Goal: Find specific page/section: Find specific page/section

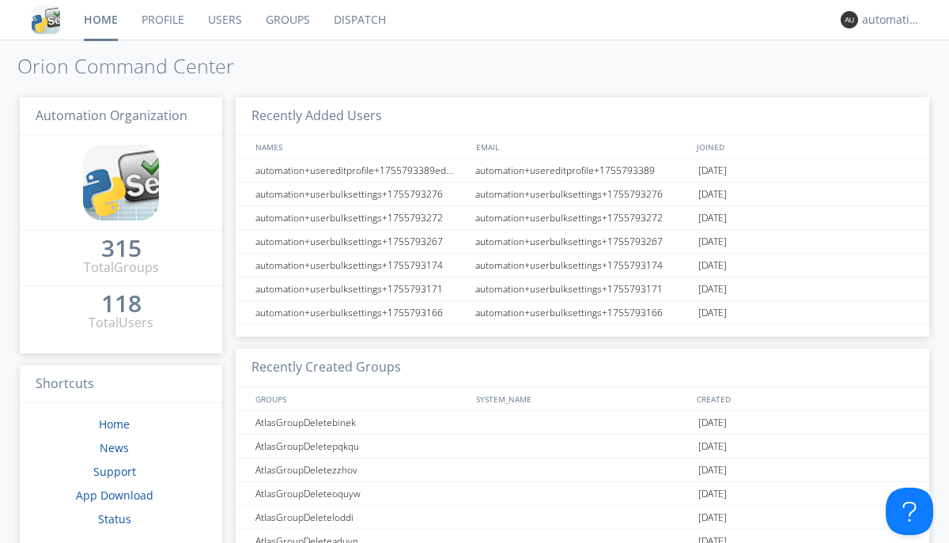
click at [358, 20] on link "Dispatch" at bounding box center [360, 20] width 76 height 40
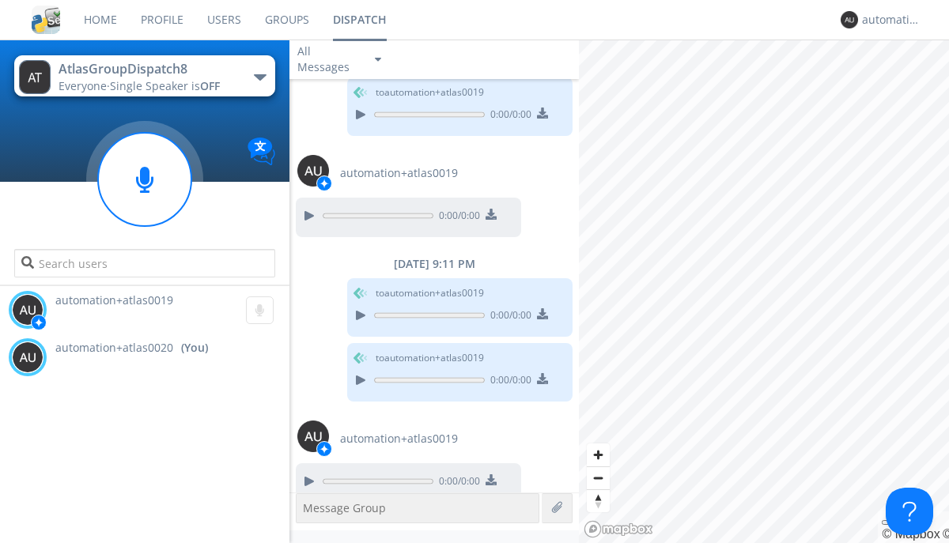
scroll to position [449, 0]
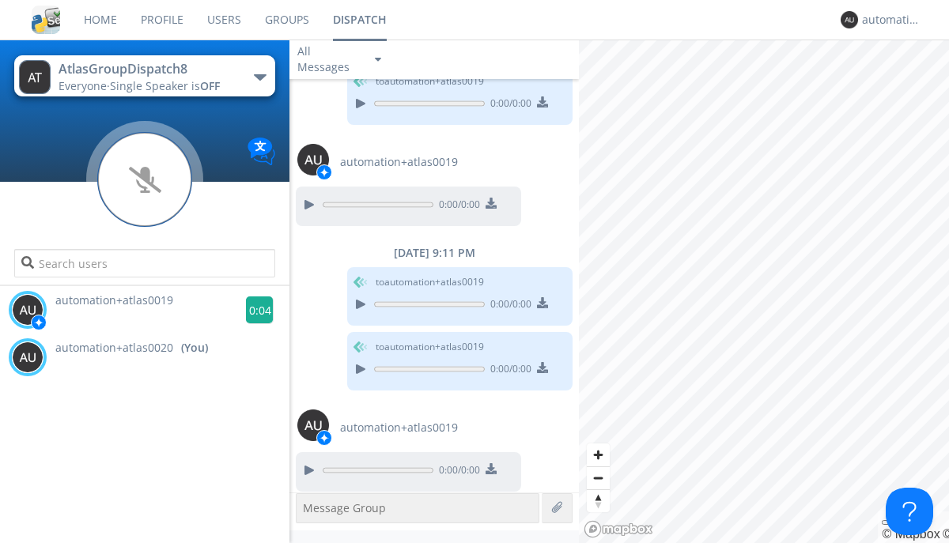
click at [253, 310] on g at bounding box center [260, 311] width 28 height 28
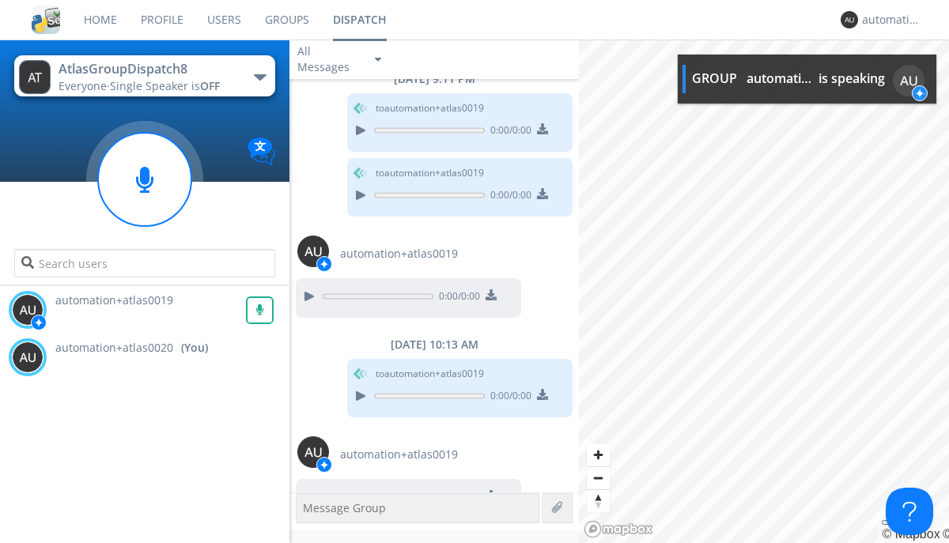
scroll to position [648, 0]
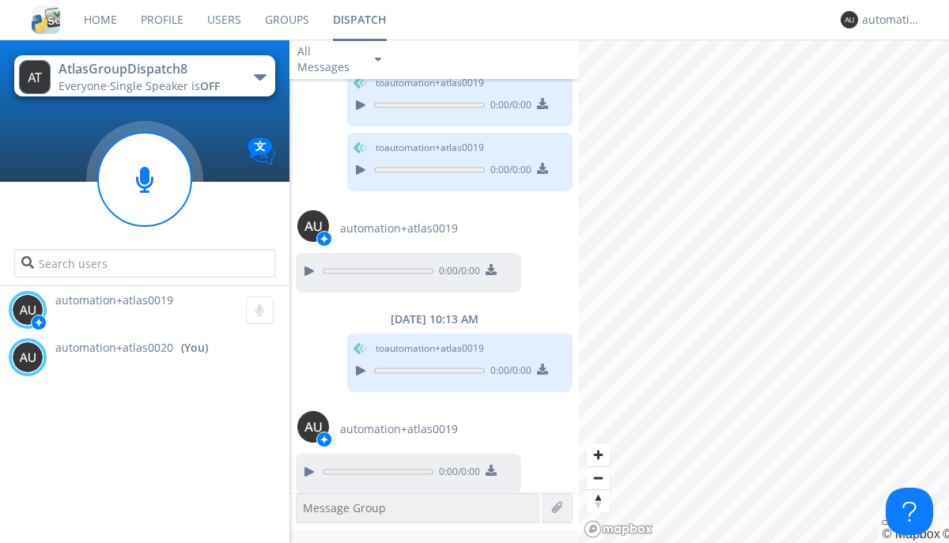
click at [341, 59] on div "All Messages" at bounding box center [328, 59] width 79 height 35
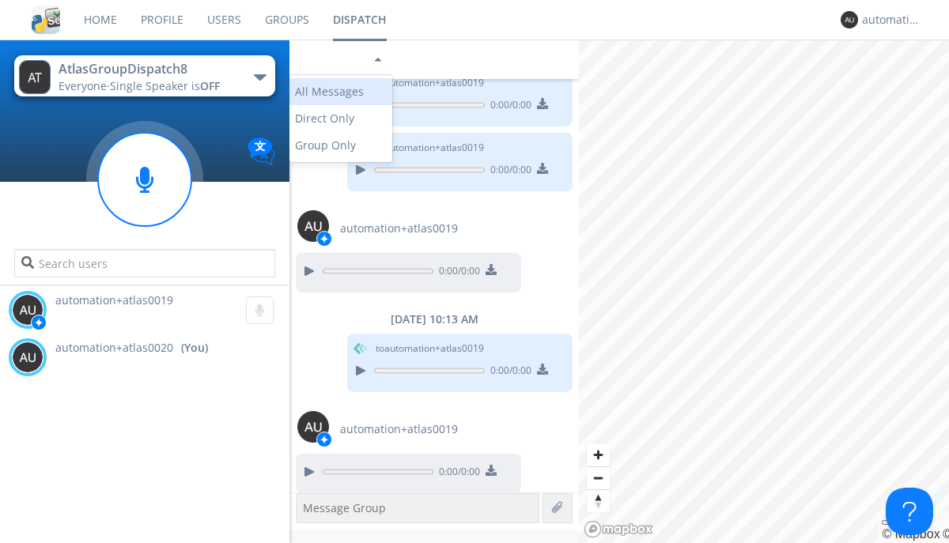
click at [341, 119] on div "Direct Only" at bounding box center [340, 118] width 103 height 27
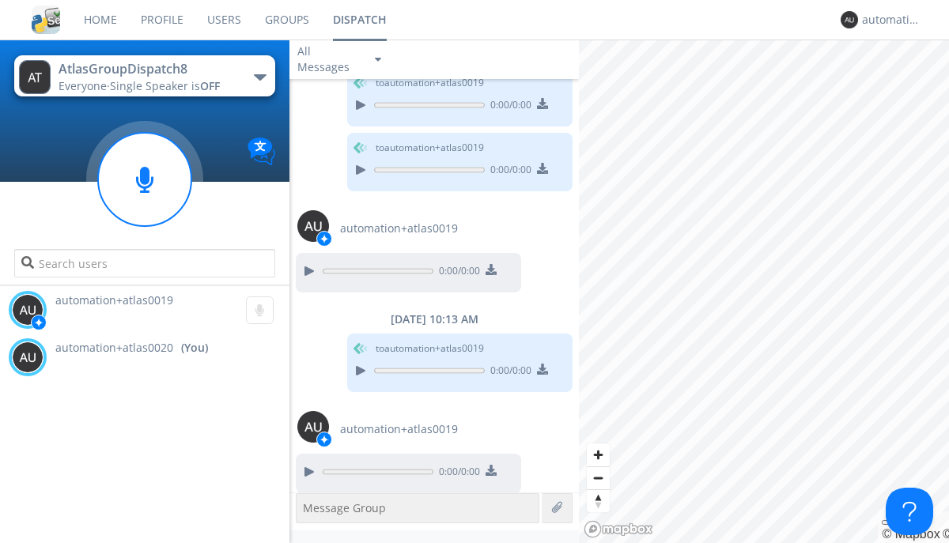
click at [341, 59] on div "All Messages" at bounding box center [328, 59] width 79 height 35
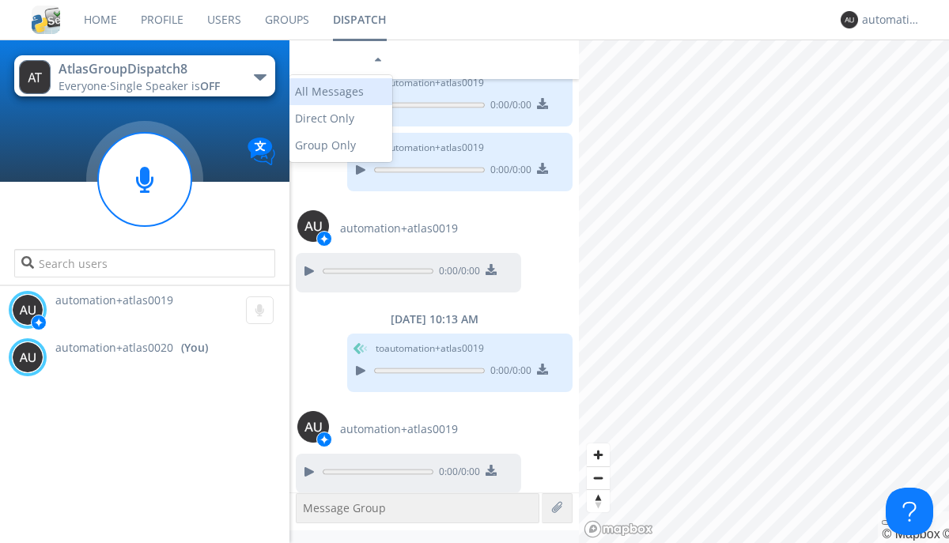
click at [341, 146] on div "Group Only" at bounding box center [340, 145] width 103 height 27
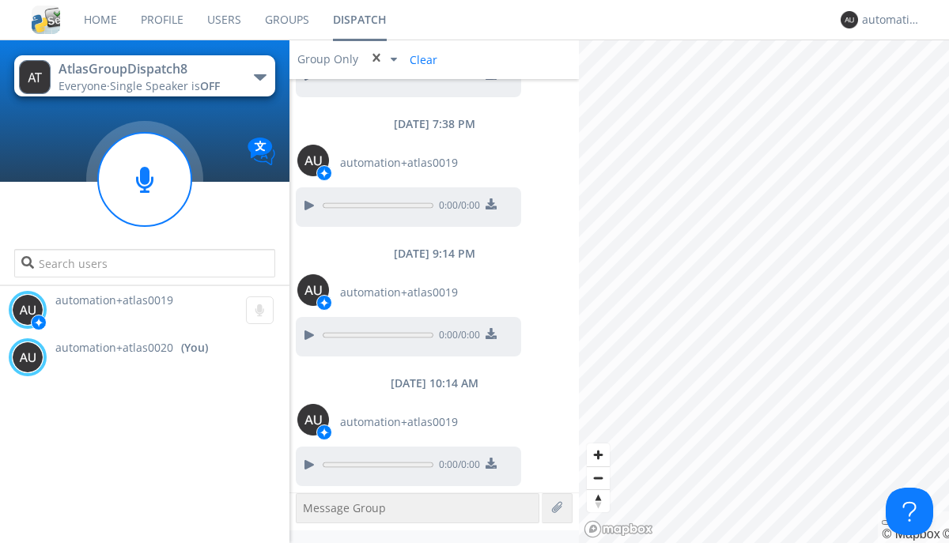
scroll to position [232, 0]
click at [887, 20] on div "automation+atlas0020" at bounding box center [891, 20] width 59 height 16
